Goal: Information Seeking & Learning: Find specific fact

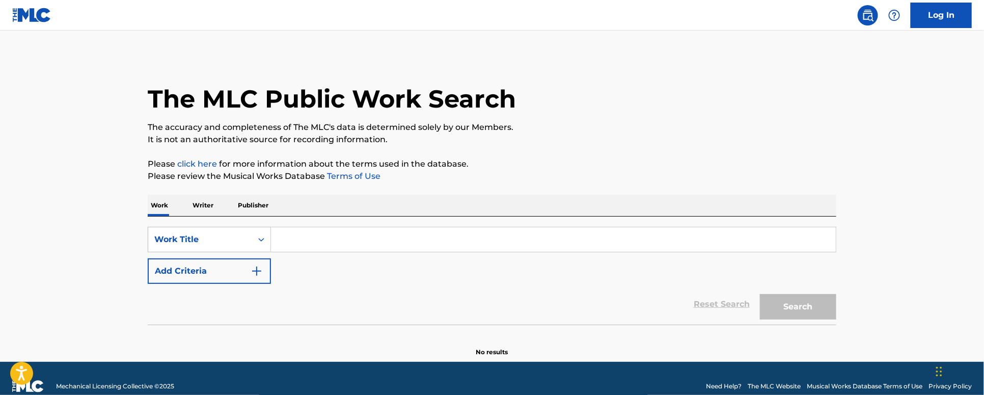
drag, startPoint x: 68, startPoint y: 202, endPoint x: 94, endPoint y: 202, distance: 26.5
click at [68, 202] on main "The MLC Public Work Search The accuracy and completeness of The MLC's data is d…" at bounding box center [492, 196] width 984 height 331
click at [355, 240] on input "Search Form" at bounding box center [553, 239] width 565 height 24
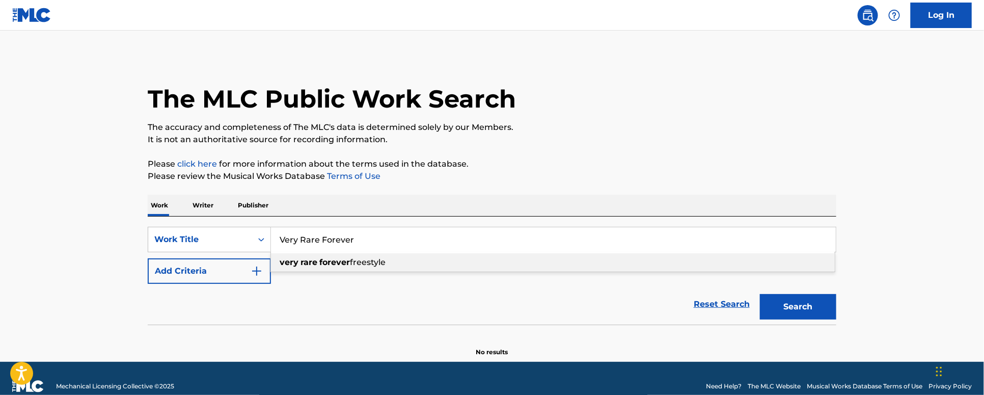
type input "Very Rare Forever"
click at [463, 266] on div "very rare forever freestyle" at bounding box center [553, 262] width 564 height 18
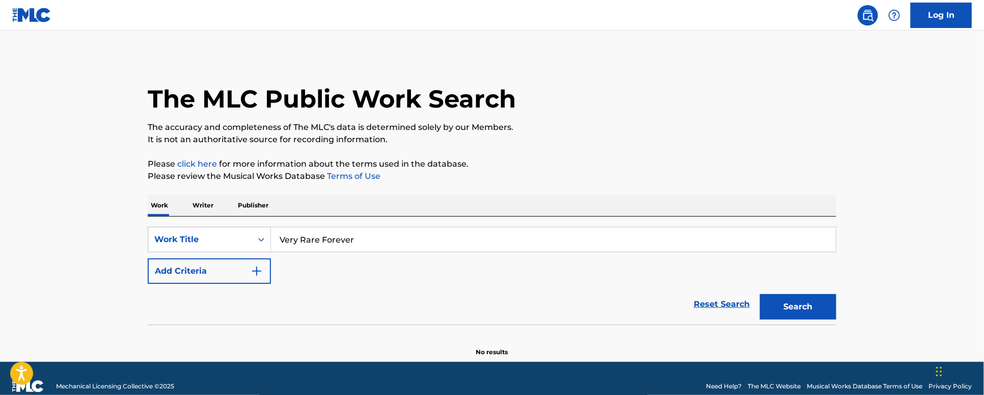
click at [806, 310] on button "Search" at bounding box center [798, 306] width 76 height 25
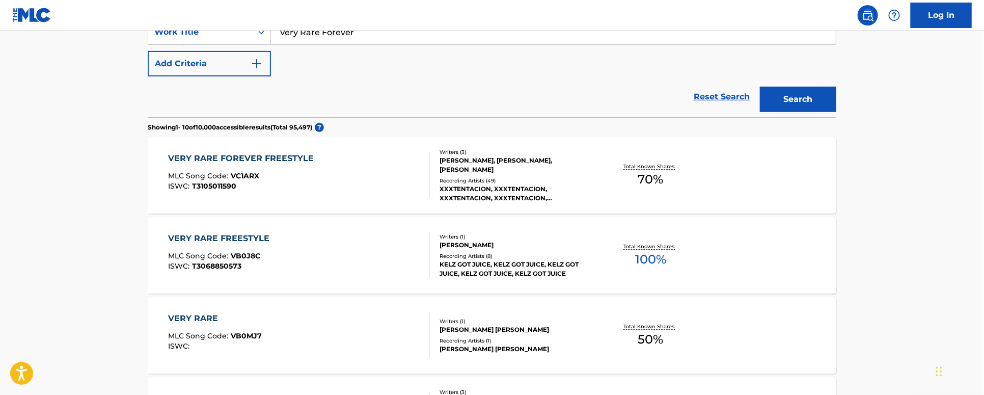
scroll to position [240, 0]
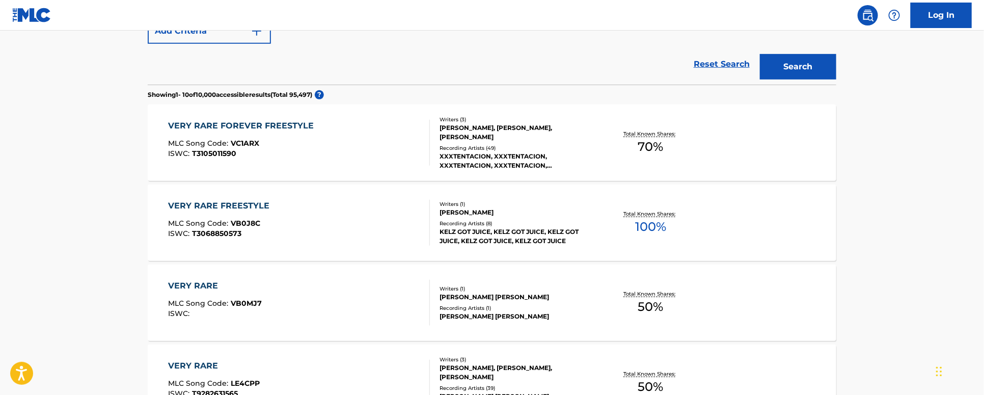
click at [306, 131] on div "VERY RARE FOREVER FREESTYLE" at bounding box center [244, 126] width 151 height 12
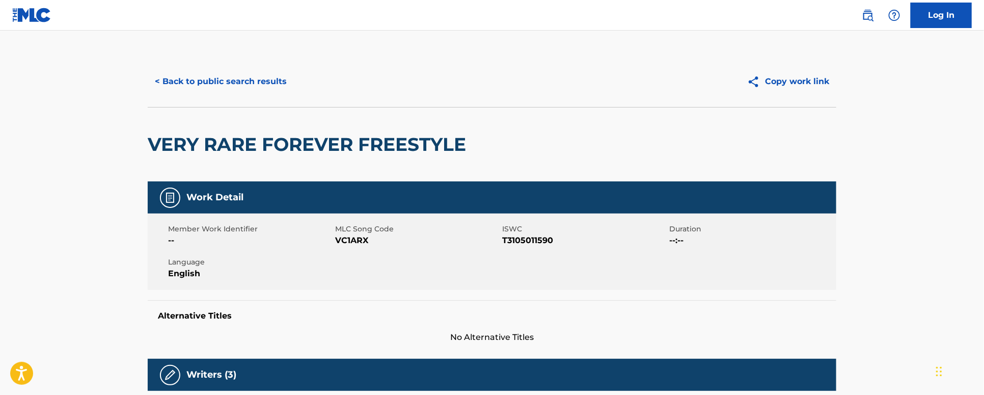
click at [194, 83] on button "< Back to public search results" at bounding box center [221, 81] width 146 height 25
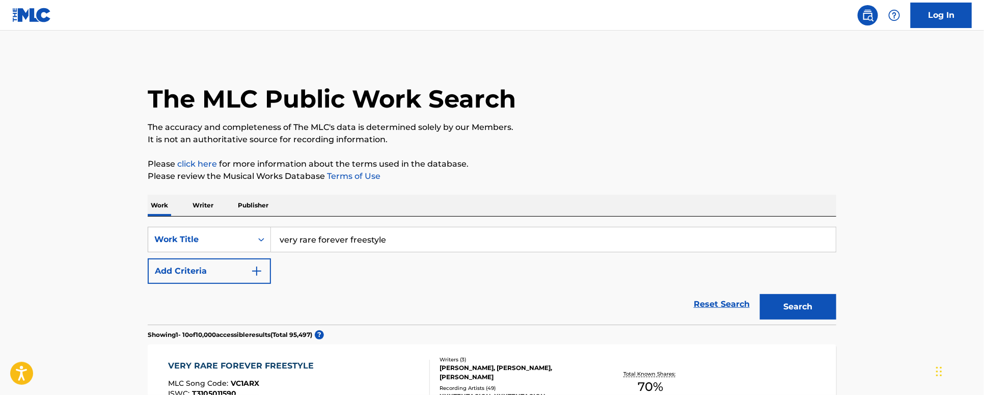
click at [16, 16] on img at bounding box center [31, 15] width 39 height 15
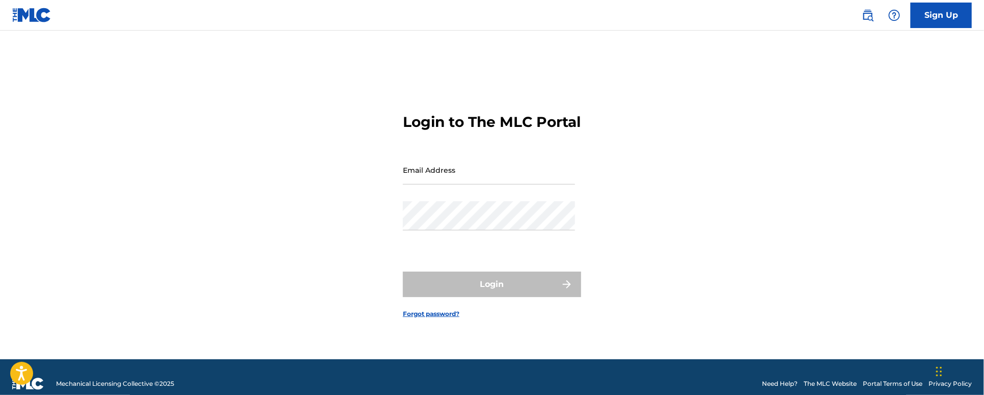
click at [862, 13] on link at bounding box center [868, 15] width 20 height 20
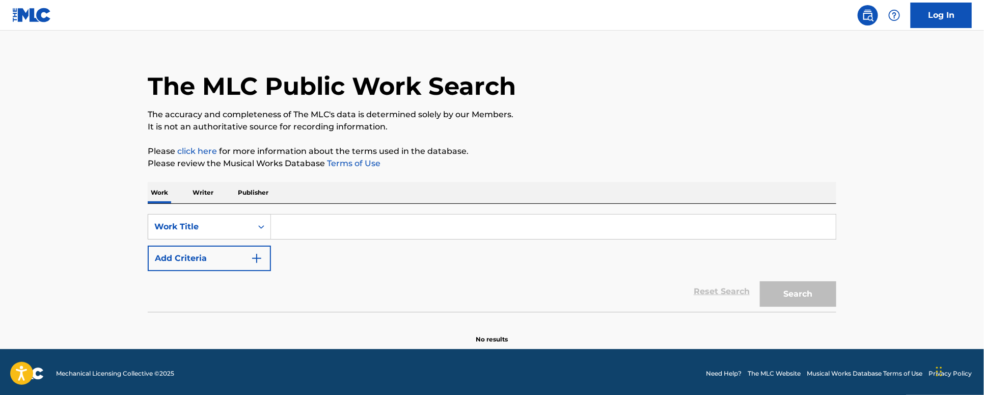
scroll to position [16, 0]
